Goal: Task Accomplishment & Management: Use online tool/utility

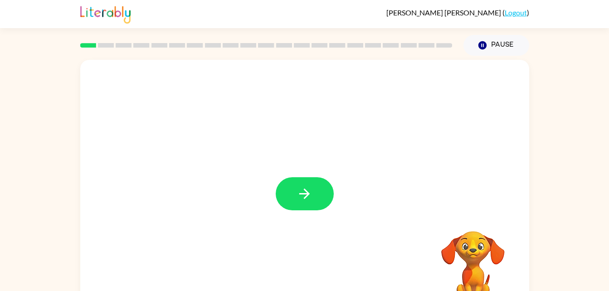
click at [306, 204] on button "button" at bounding box center [305, 193] width 58 height 33
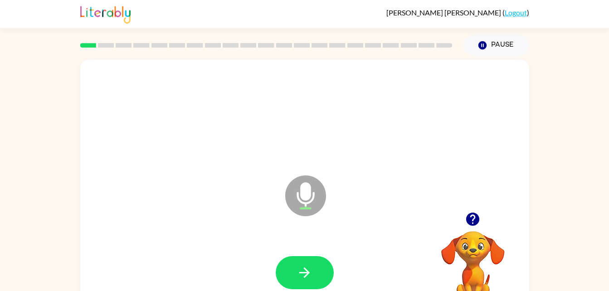
click at [327, 270] on button "button" at bounding box center [305, 272] width 58 height 33
click at [313, 279] on button "button" at bounding box center [305, 272] width 58 height 33
click at [311, 274] on icon "button" at bounding box center [305, 273] width 16 height 16
click at [306, 277] on icon "button" at bounding box center [305, 273] width 16 height 16
click at [312, 265] on icon "button" at bounding box center [305, 273] width 16 height 16
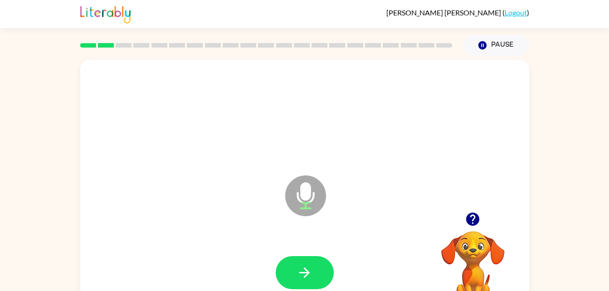
scroll to position [28, 0]
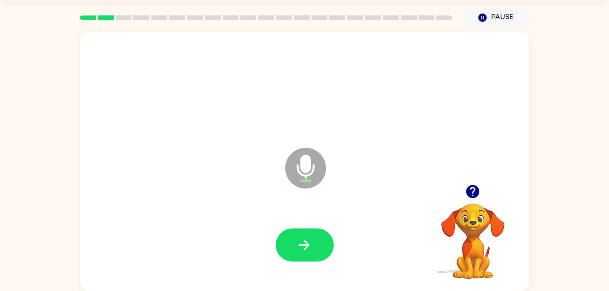
click at [315, 238] on button "button" at bounding box center [305, 245] width 58 height 33
click at [317, 255] on button "button" at bounding box center [305, 245] width 58 height 33
click at [320, 235] on button "button" at bounding box center [305, 245] width 58 height 33
click at [320, 234] on button "button" at bounding box center [305, 245] width 58 height 33
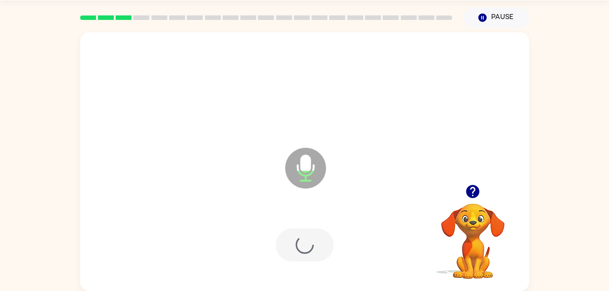
click at [318, 264] on div at bounding box center [304, 245] width 431 height 74
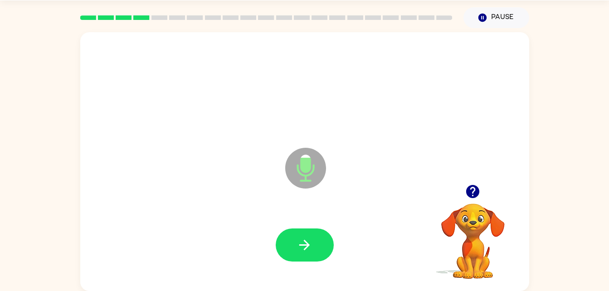
click at [318, 259] on button "button" at bounding box center [305, 245] width 58 height 33
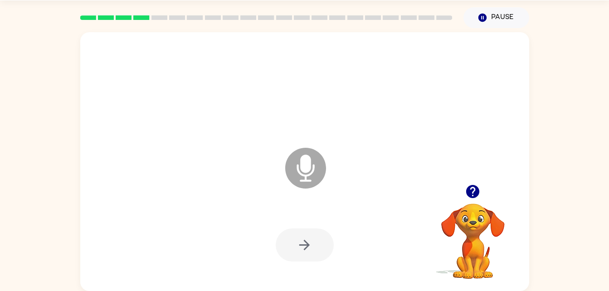
click at [310, 255] on button "button" at bounding box center [305, 245] width 58 height 33
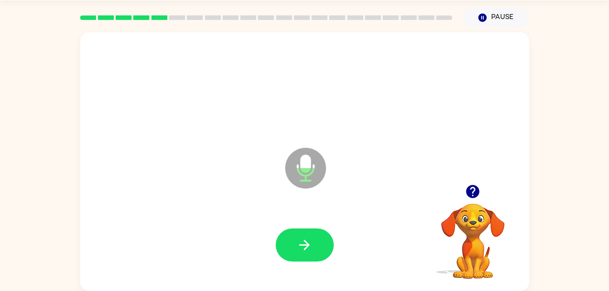
click at [310, 249] on icon "button" at bounding box center [305, 245] width 16 height 16
click at [471, 191] on icon "button" at bounding box center [472, 191] width 13 height 13
click at [316, 239] on button "button" at bounding box center [305, 245] width 58 height 33
click at [312, 252] on icon "button" at bounding box center [305, 245] width 16 height 16
click at [323, 237] on button "button" at bounding box center [305, 245] width 58 height 33
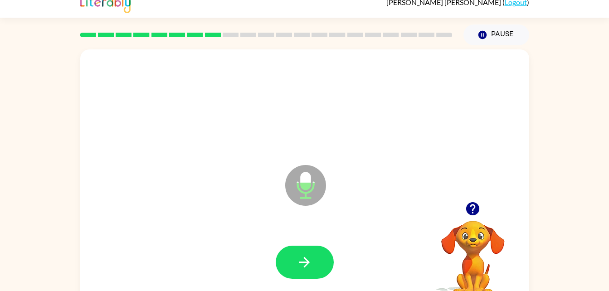
scroll to position [0, 0]
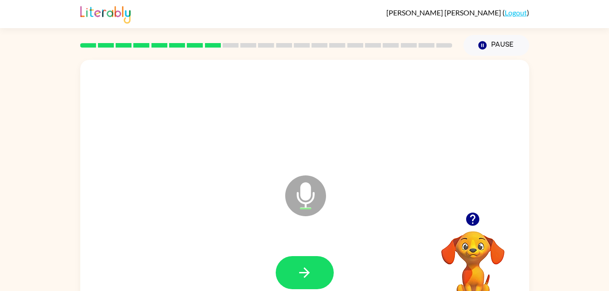
click at [313, 274] on button "button" at bounding box center [305, 272] width 58 height 33
click at [316, 272] on button "button" at bounding box center [305, 272] width 58 height 33
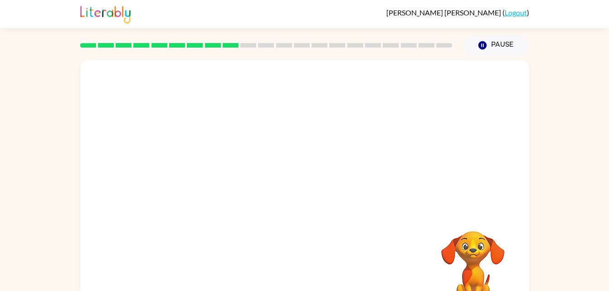
scroll to position [28, 0]
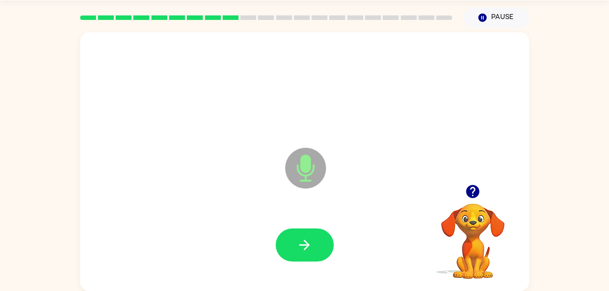
click at [324, 249] on button "button" at bounding box center [305, 245] width 58 height 33
click at [317, 235] on button "button" at bounding box center [305, 245] width 58 height 33
click at [301, 243] on icon "button" at bounding box center [305, 245] width 16 height 16
click at [310, 235] on button "button" at bounding box center [305, 245] width 58 height 33
click at [317, 243] on button "button" at bounding box center [305, 245] width 58 height 33
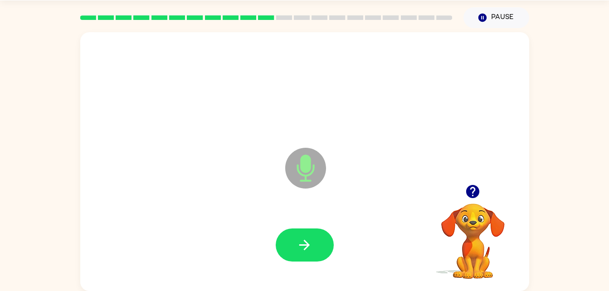
click at [310, 250] on icon "button" at bounding box center [305, 245] width 16 height 16
click at [303, 237] on icon "button" at bounding box center [305, 245] width 16 height 16
click at [315, 247] on button "button" at bounding box center [305, 245] width 58 height 33
click at [317, 240] on button "button" at bounding box center [305, 245] width 58 height 33
click at [299, 247] on icon "button" at bounding box center [305, 245] width 16 height 16
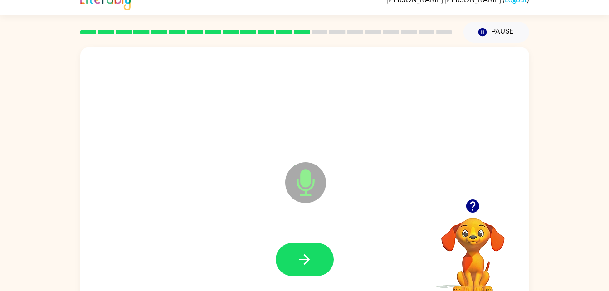
scroll to position [13, 0]
click at [308, 255] on icon "button" at bounding box center [305, 260] width 16 height 16
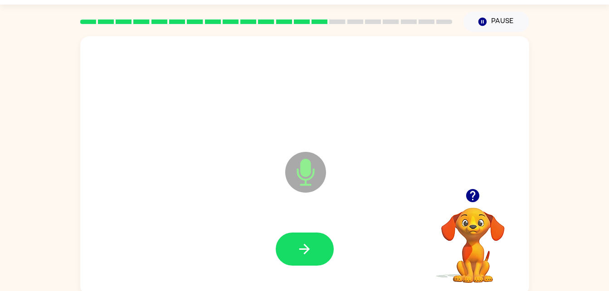
scroll to position [28, 0]
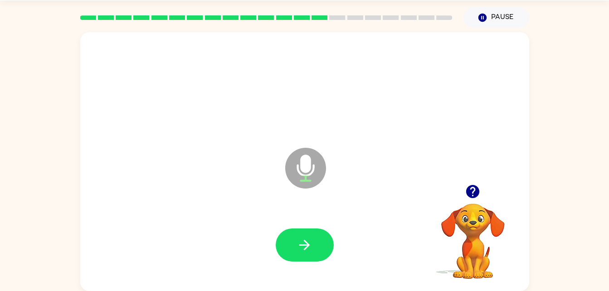
click at [307, 236] on button "button" at bounding box center [305, 245] width 58 height 33
click at [314, 245] on button "button" at bounding box center [305, 245] width 58 height 33
click at [309, 256] on button "button" at bounding box center [305, 245] width 58 height 33
click at [318, 241] on button "button" at bounding box center [305, 245] width 58 height 33
click at [312, 250] on icon "button" at bounding box center [305, 245] width 16 height 16
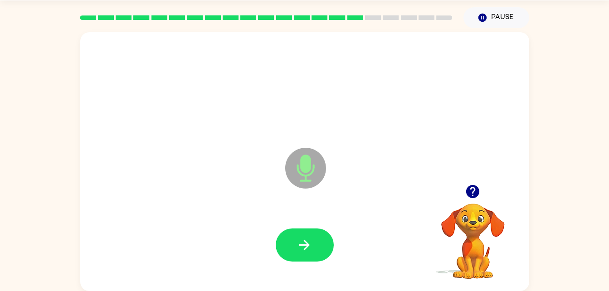
click at [310, 241] on icon "button" at bounding box center [305, 245] width 16 height 16
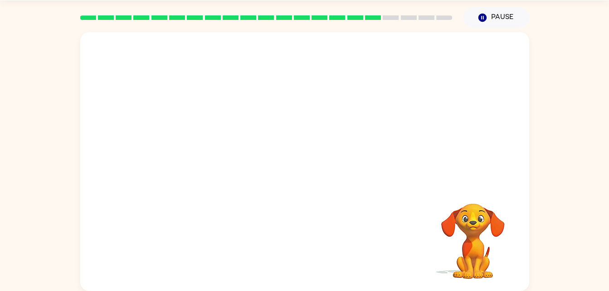
click at [514, 233] on video "Your browser must support playing .mp4 files to use Literably. Please try using…" at bounding box center [473, 235] width 91 height 91
click at [470, 238] on video "Your browser must support playing .mp4 files to use Literably. Please try using…" at bounding box center [473, 235] width 91 height 91
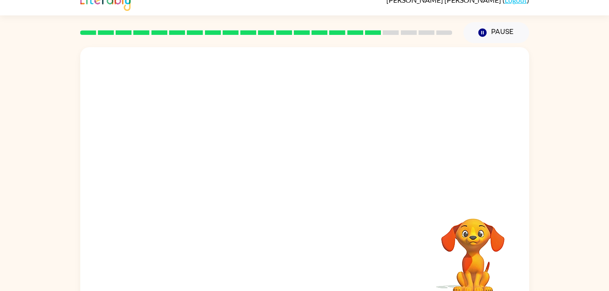
scroll to position [12, 0]
click at [482, 233] on video "Your browser must support playing .mp4 files to use Literably. Please try using…" at bounding box center [473, 250] width 91 height 91
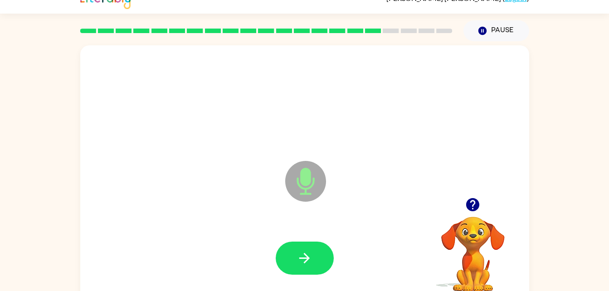
scroll to position [0, 0]
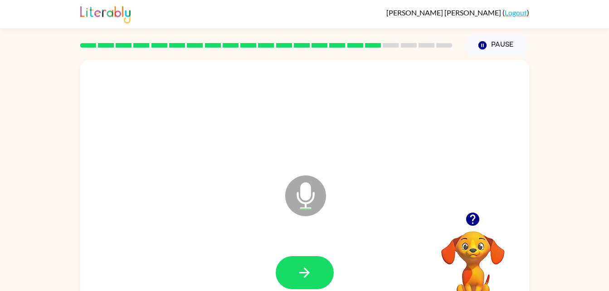
click at [314, 287] on button "button" at bounding box center [305, 272] width 58 height 33
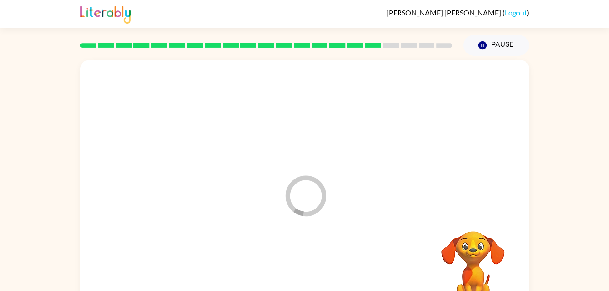
click at [316, 264] on div at bounding box center [304, 273] width 431 height 74
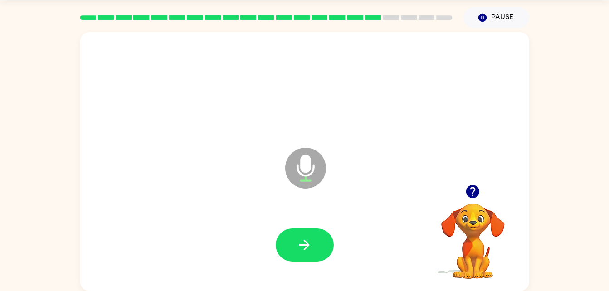
click at [299, 235] on button "button" at bounding box center [305, 245] width 58 height 33
click at [323, 249] on button "button" at bounding box center [305, 245] width 58 height 33
click at [312, 260] on button "button" at bounding box center [305, 245] width 58 height 33
click at [308, 245] on icon "button" at bounding box center [304, 245] width 10 height 10
click at [303, 246] on icon "button" at bounding box center [305, 245] width 16 height 16
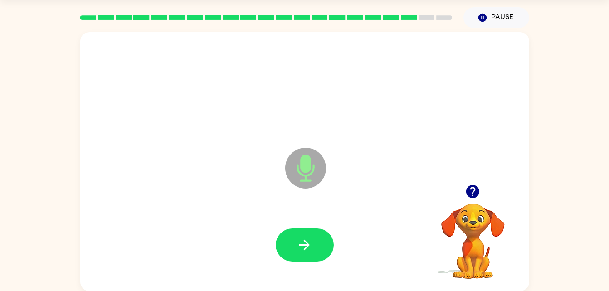
click at [306, 248] on icon "button" at bounding box center [304, 245] width 10 height 10
click at [313, 229] on button "button" at bounding box center [305, 245] width 58 height 33
click at [318, 237] on button "button" at bounding box center [305, 245] width 58 height 33
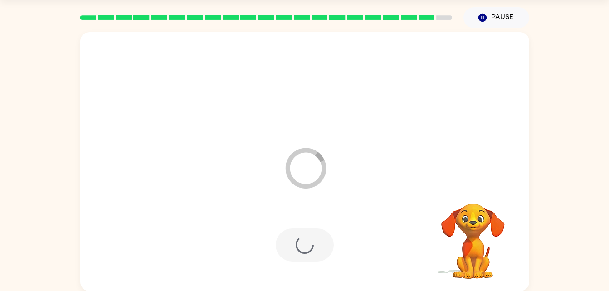
scroll to position [11, 0]
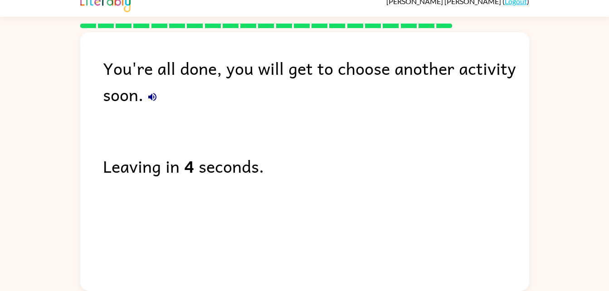
click at [396, 157] on div "Leaving in 4 seconds." at bounding box center [316, 166] width 426 height 26
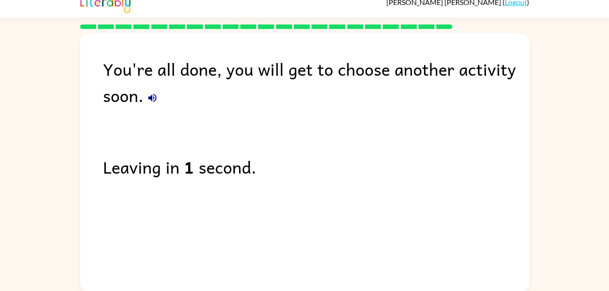
click at [148, 100] on icon "button" at bounding box center [152, 98] width 11 height 11
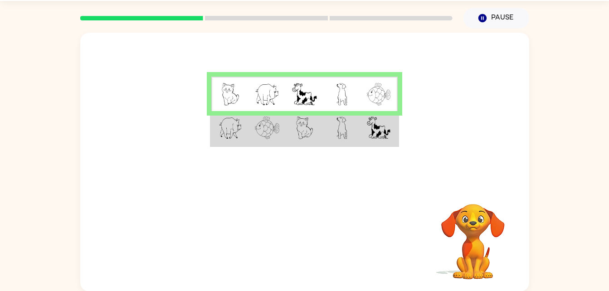
scroll to position [28, 0]
click at [359, 125] on td at bounding box center [341, 128] width 37 height 35
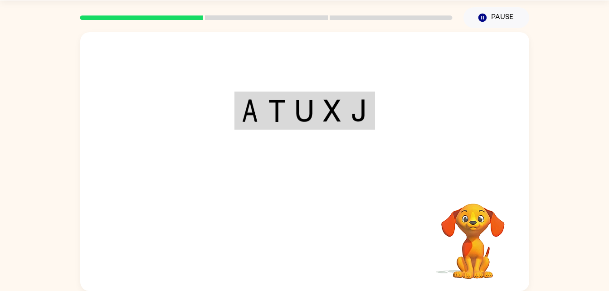
click at [308, 239] on div "Your browser must support playing .mp4 files to use Literably. Please try using…" at bounding box center [304, 161] width 449 height 259
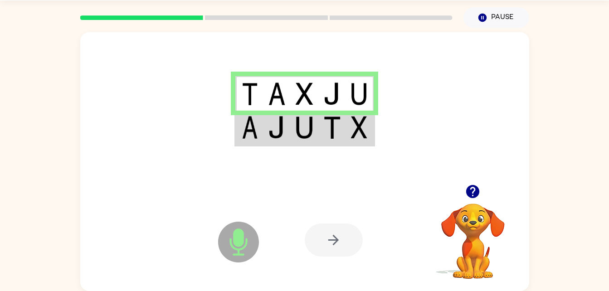
click at [354, 130] on img at bounding box center [359, 127] width 16 height 23
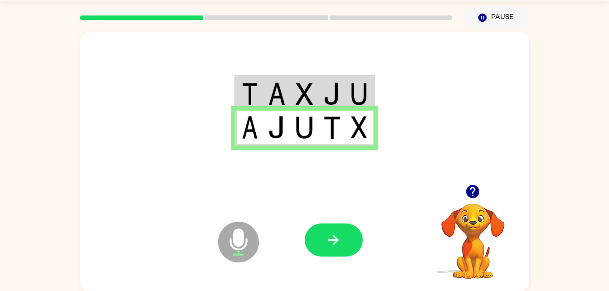
click at [332, 238] on icon "button" at bounding box center [334, 240] width 16 height 16
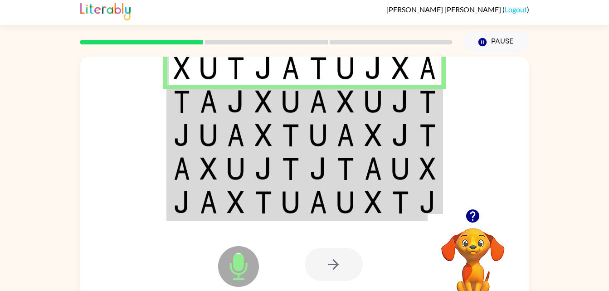
scroll to position [0, 0]
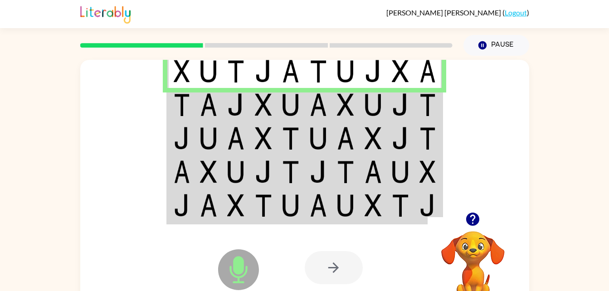
click at [320, 174] on img at bounding box center [318, 172] width 17 height 23
click at [296, 64] on img at bounding box center [290, 71] width 17 height 23
click at [292, 100] on img at bounding box center [290, 104] width 17 height 23
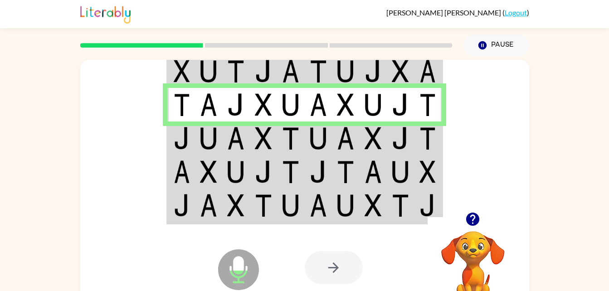
click at [313, 108] on img at bounding box center [318, 104] width 17 height 23
click at [291, 152] on td at bounding box center [291, 139] width 28 height 34
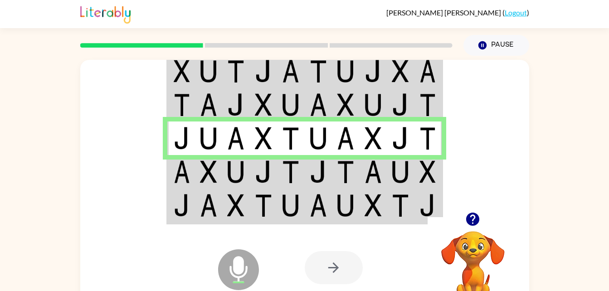
click at [311, 173] on img at bounding box center [318, 172] width 17 height 23
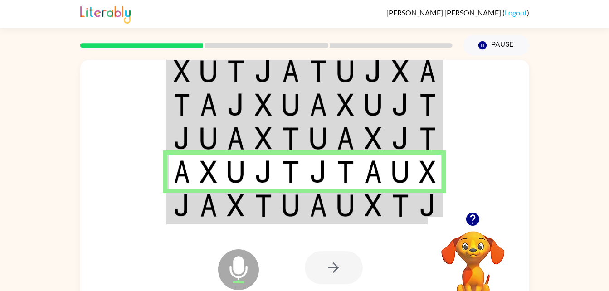
click at [403, 215] on img at bounding box center [400, 205] width 17 height 23
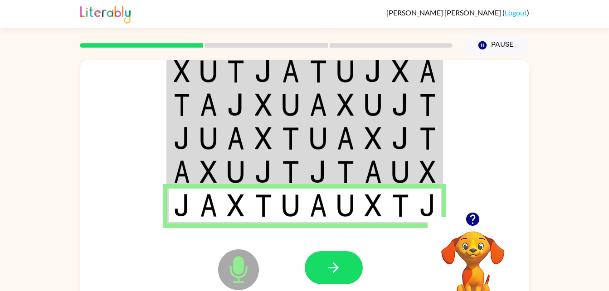
click at [346, 279] on button "button" at bounding box center [334, 267] width 58 height 33
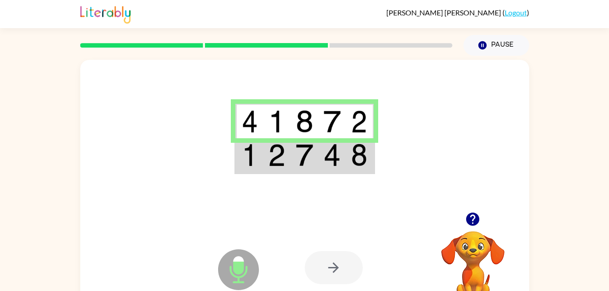
click at [355, 165] on img at bounding box center [359, 155] width 16 height 23
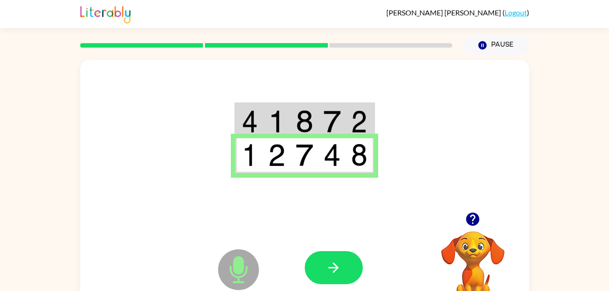
click at [313, 260] on button "button" at bounding box center [334, 267] width 58 height 33
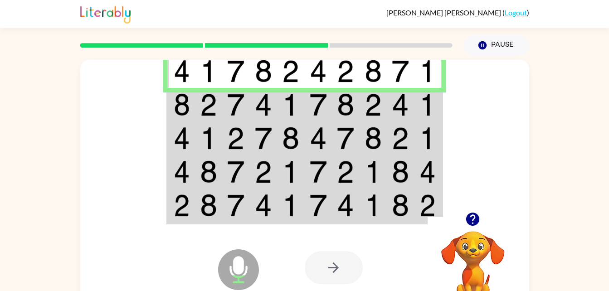
click at [330, 111] on td at bounding box center [319, 105] width 28 height 34
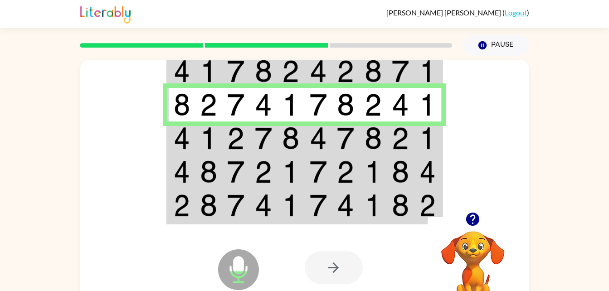
click at [352, 43] on div at bounding box center [266, 45] width 383 height 32
click at [341, 42] on div at bounding box center [266, 45] width 383 height 32
click at [318, 43] on icon at bounding box center [266, 45] width 123 height 5
click at [225, 141] on td at bounding box center [236, 139] width 28 height 34
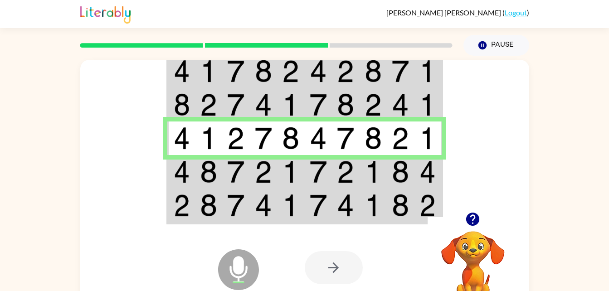
click at [365, 178] on img at bounding box center [373, 172] width 17 height 23
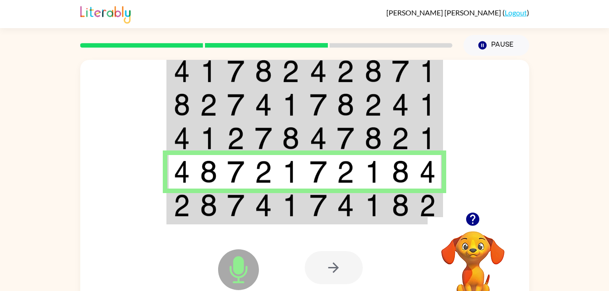
click at [372, 212] on img at bounding box center [373, 205] width 17 height 23
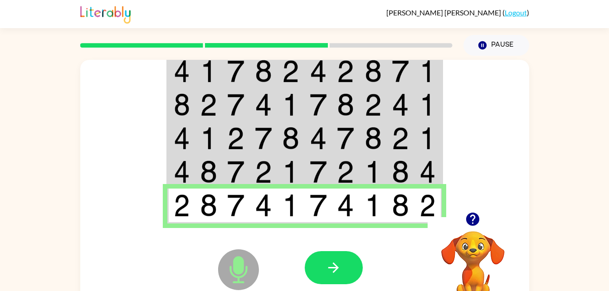
click at [374, 220] on div at bounding box center [372, 268] width 134 height 102
click at [350, 271] on button "button" at bounding box center [334, 267] width 58 height 33
